Goal: Find specific page/section: Find specific page/section

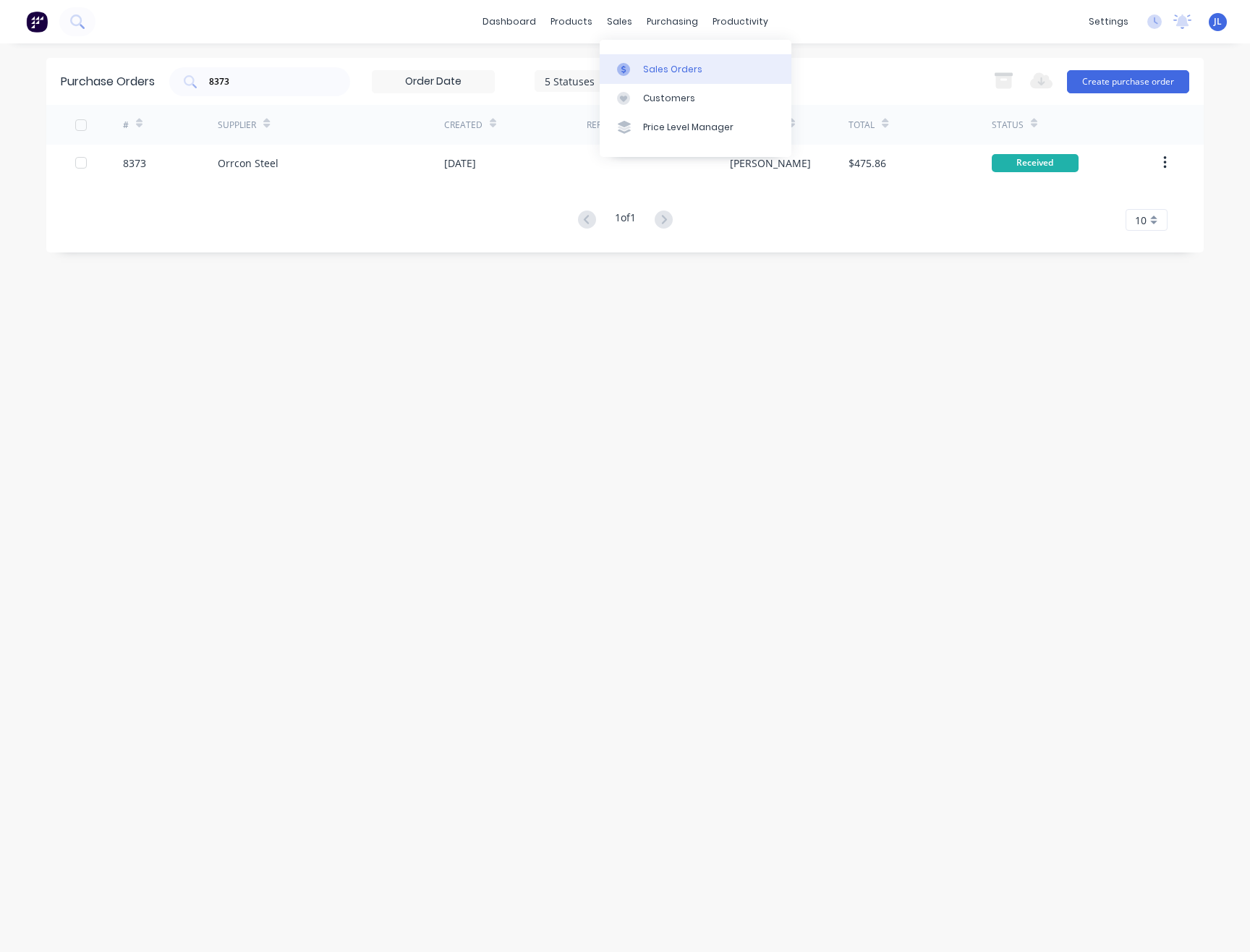
click at [650, 65] on div "Sales Orders" at bounding box center [672, 68] width 60 height 13
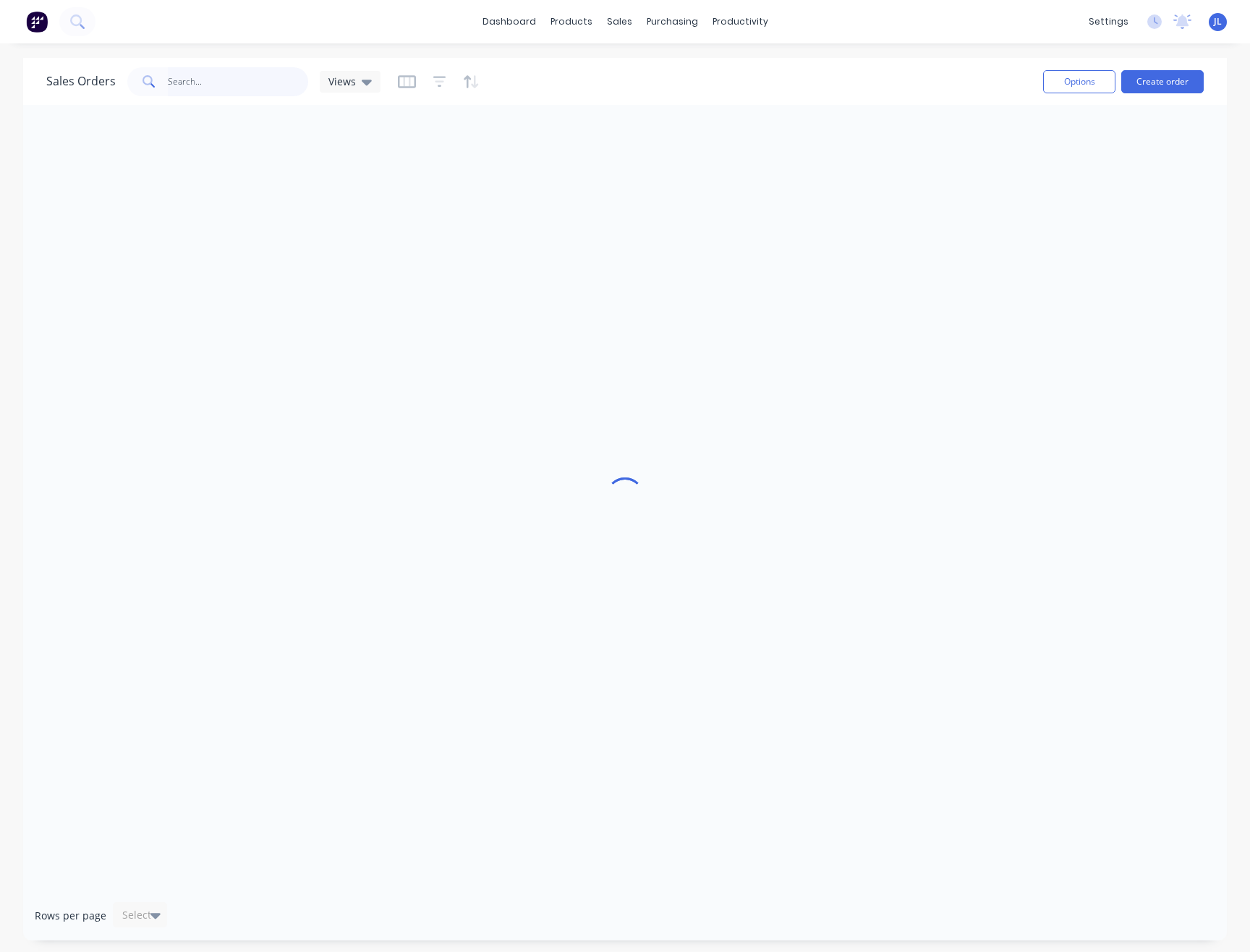
click at [251, 78] on input "text" at bounding box center [238, 82] width 141 height 29
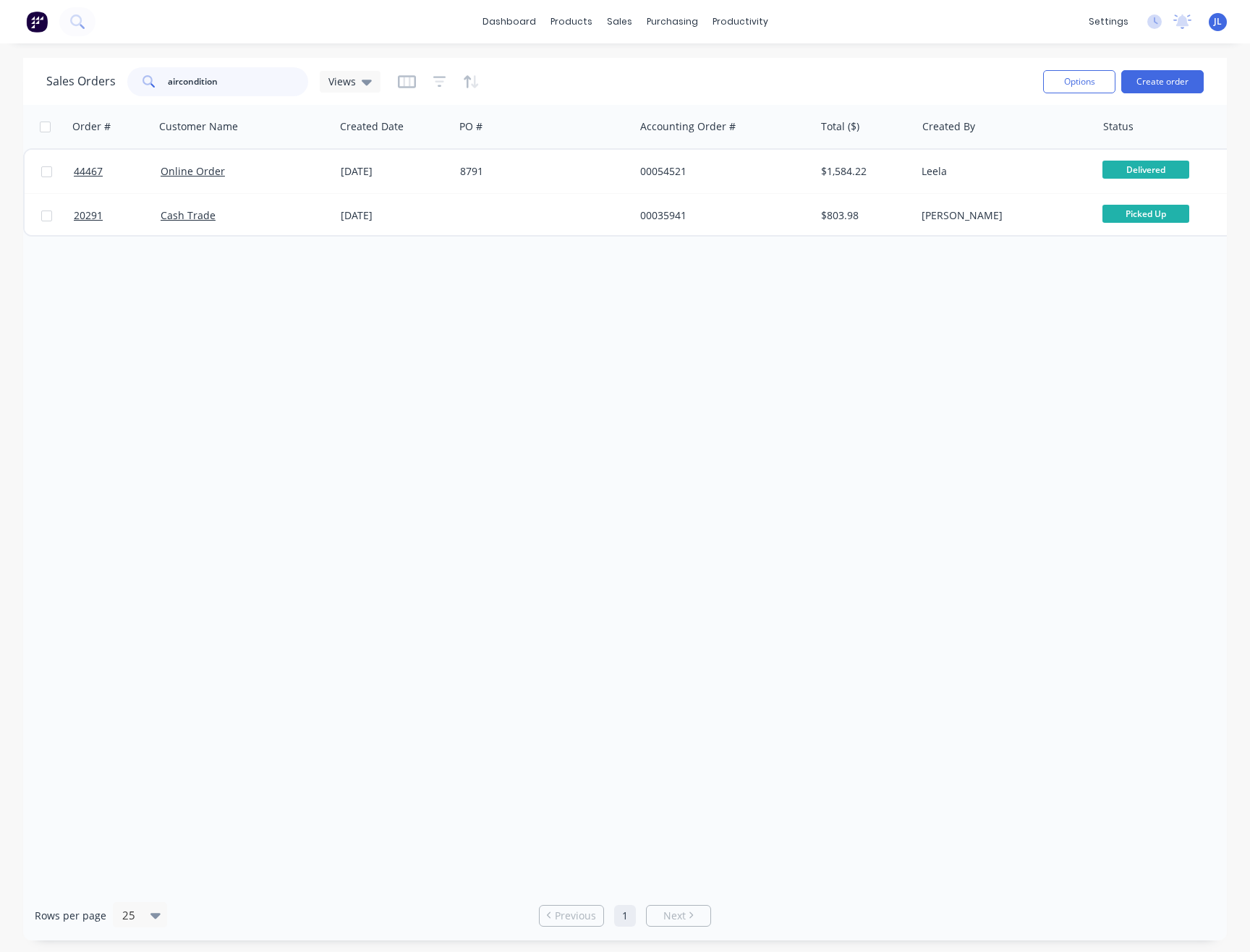
drag, startPoint x: 176, startPoint y: 79, endPoint x: 205, endPoint y: 86, distance: 29.8
click at [176, 80] on input "aircondition" at bounding box center [238, 82] width 141 height 29
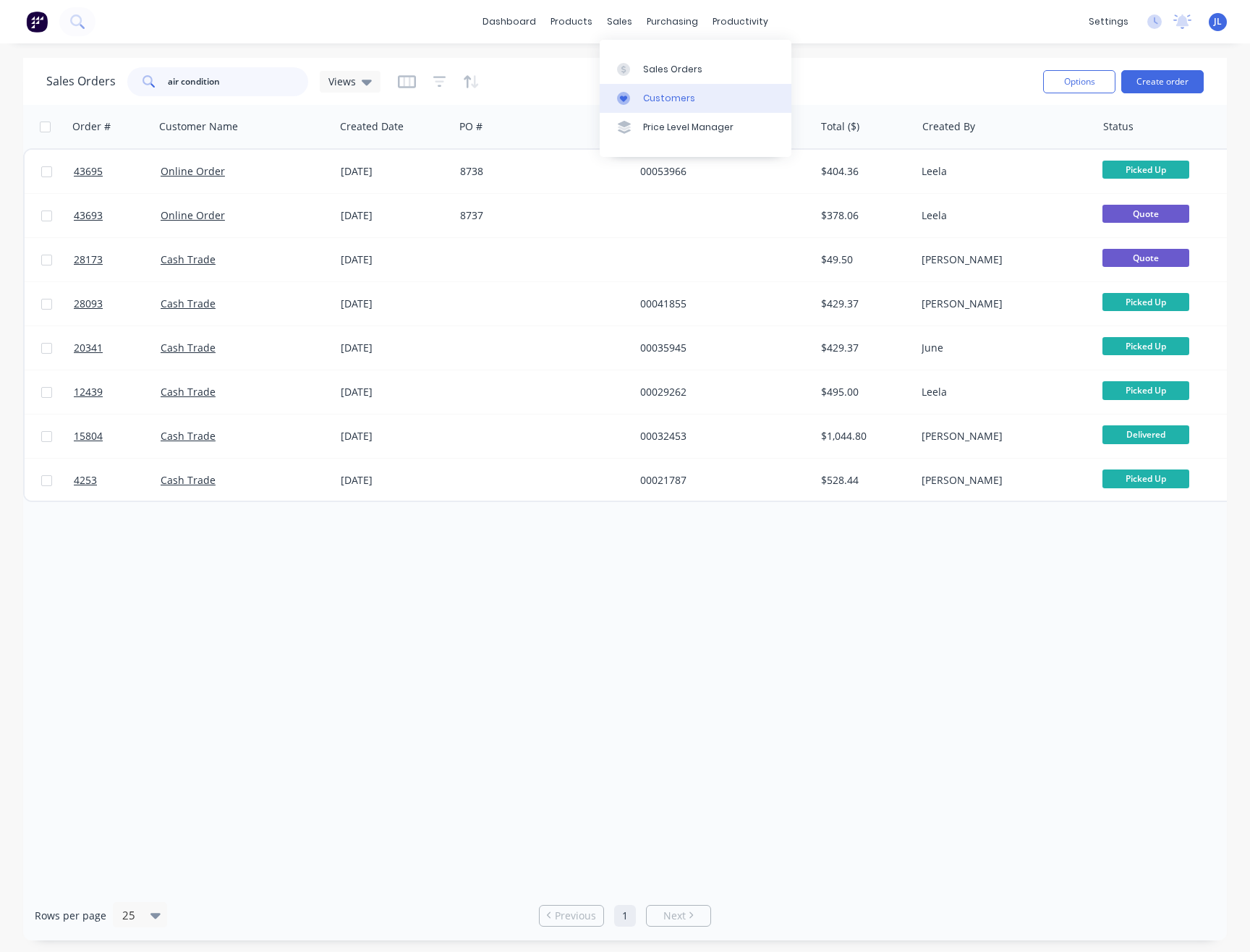
type input "air condition"
click at [643, 104] on div "Customers" at bounding box center [668, 98] width 52 height 13
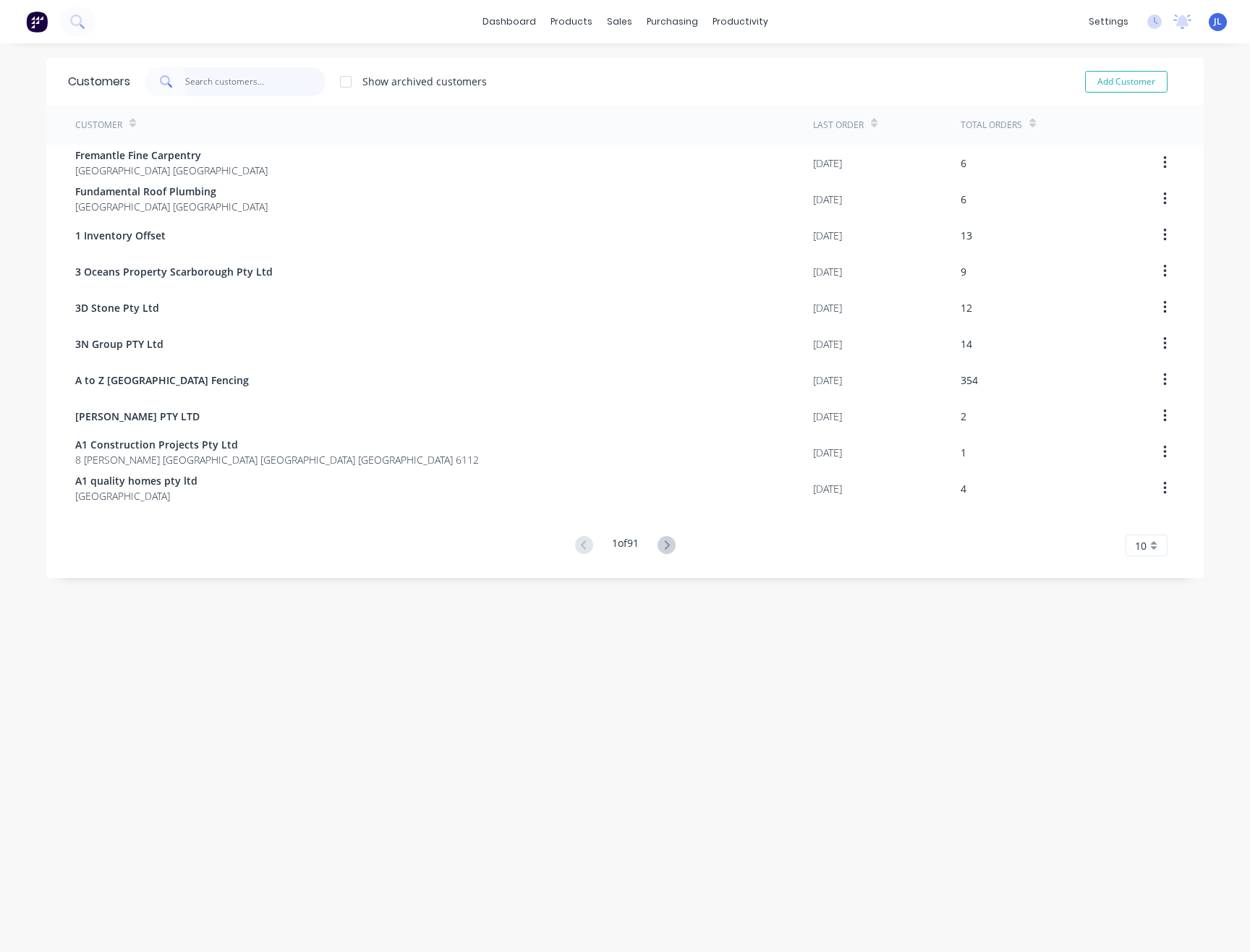
click at [302, 82] on input "text" at bounding box center [255, 82] width 141 height 29
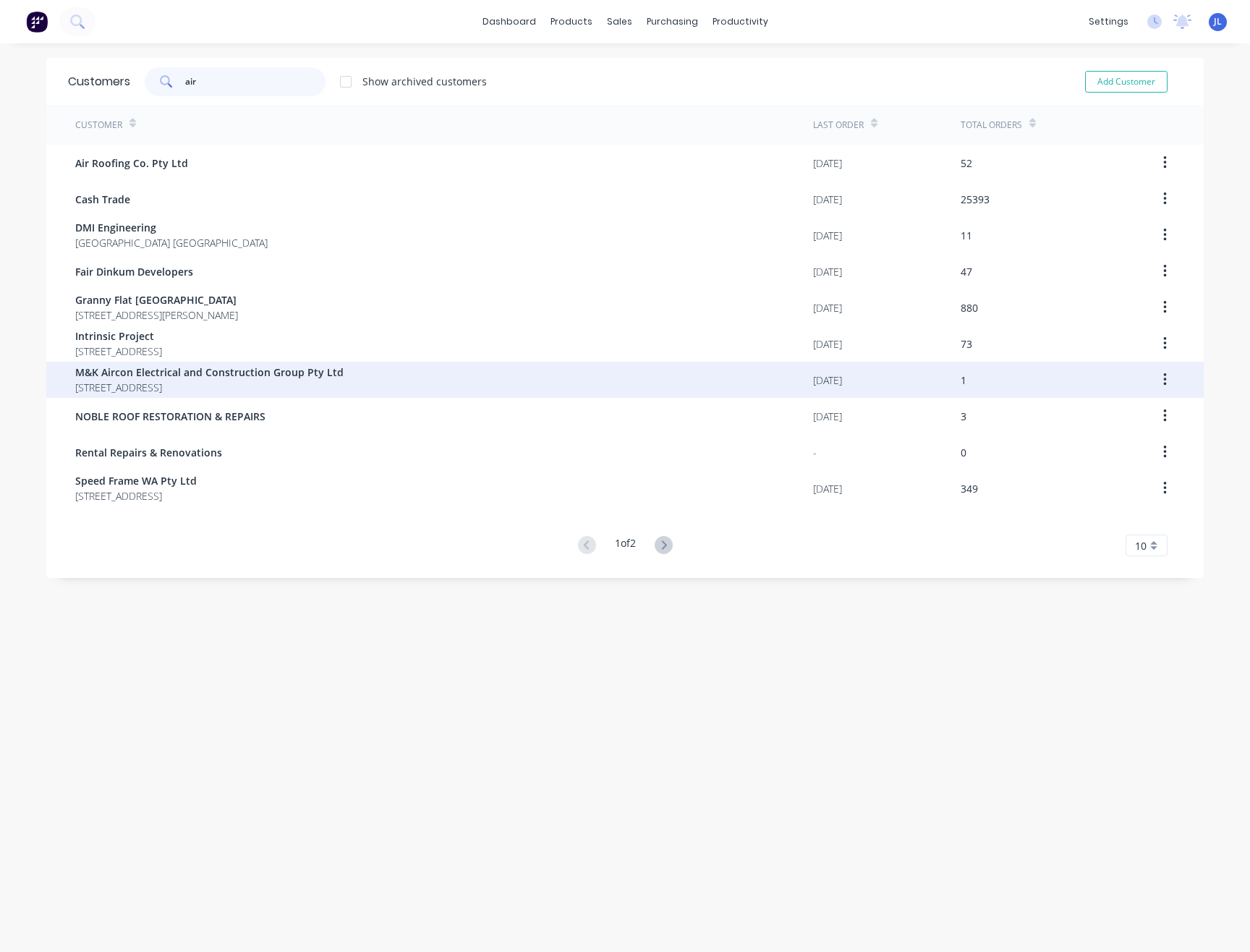
type input "air"
click at [169, 375] on span "M&K Aircon Electrical and Construction Group Pty Ltd" at bounding box center [209, 372] width 269 height 16
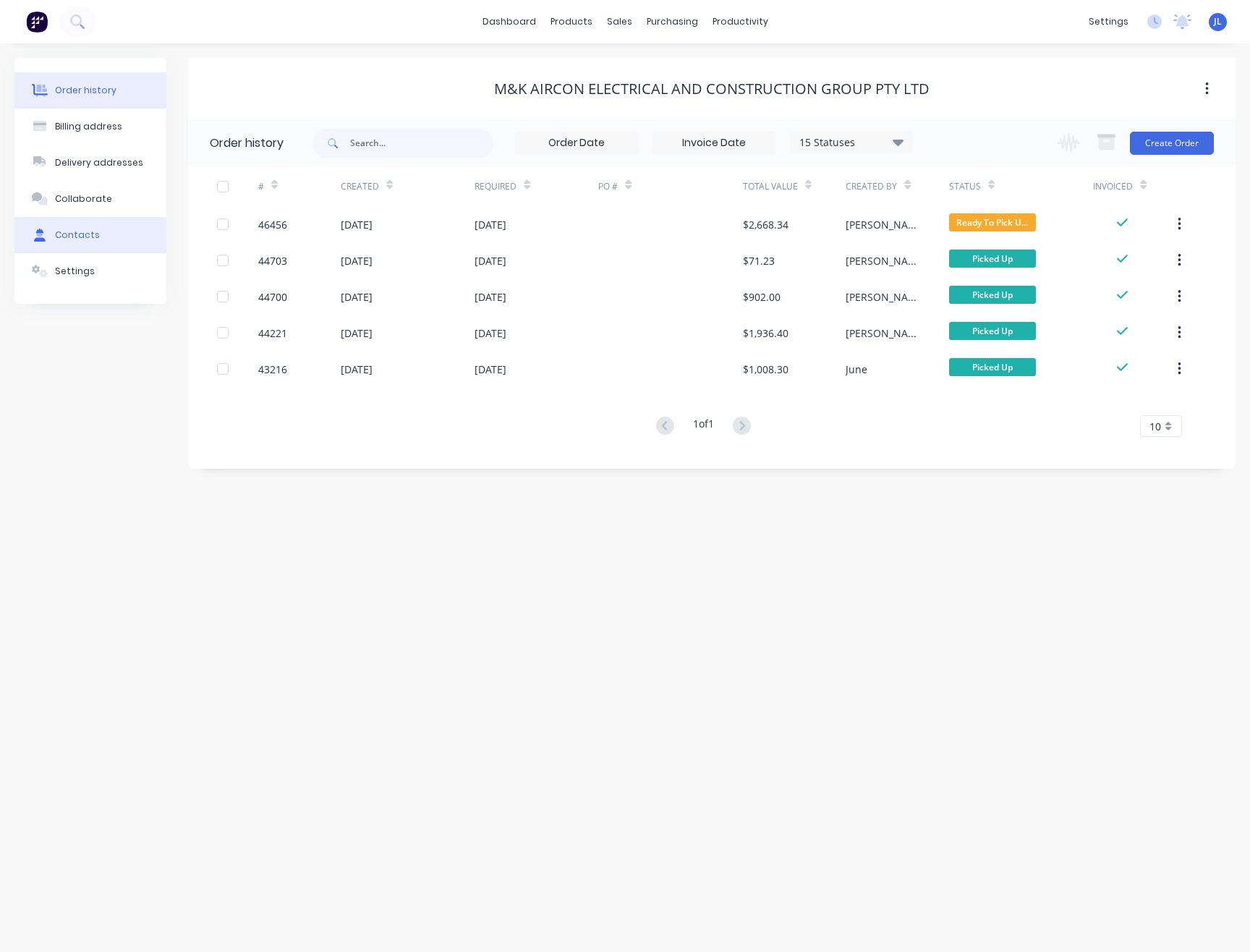
click at [79, 230] on div "Contacts" at bounding box center [77, 235] width 45 height 13
select select "AU"
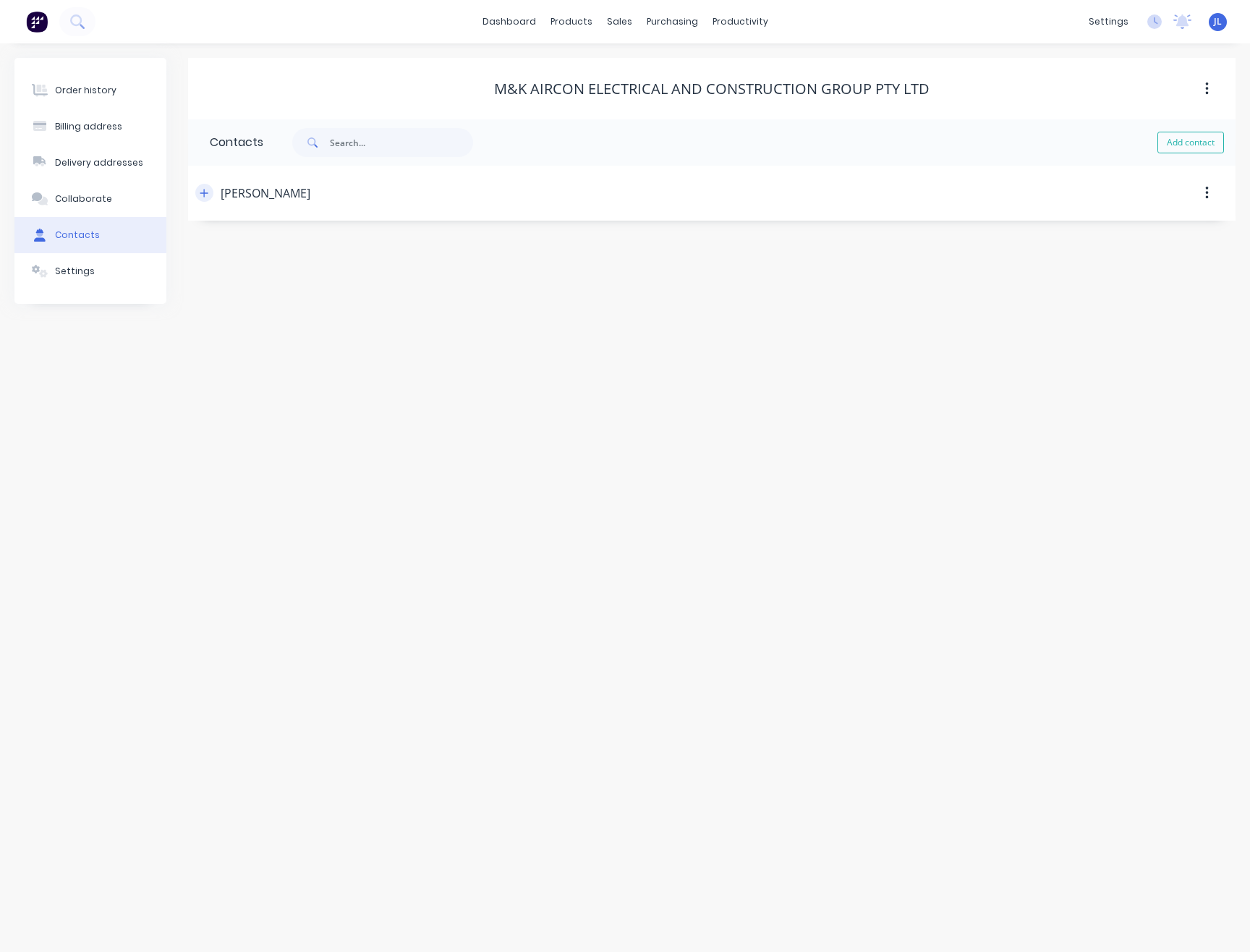
click at [205, 194] on icon "button" at bounding box center [203, 193] width 9 height 10
